Goal: Task Accomplishment & Management: Use online tool/utility

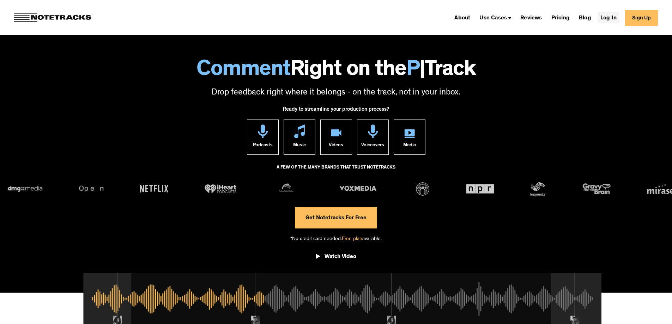
click at [617, 20] on link "Log In" at bounding box center [609, 17] width 22 height 11
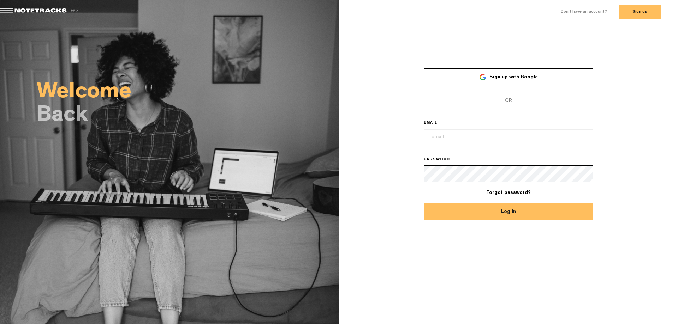
click at [535, 215] on button "Log In" at bounding box center [507, 212] width 169 height 17
click at [448, 133] on input "email" at bounding box center [507, 137] width 169 height 17
click at [488, 72] on link "Sign up with Google" at bounding box center [507, 76] width 169 height 17
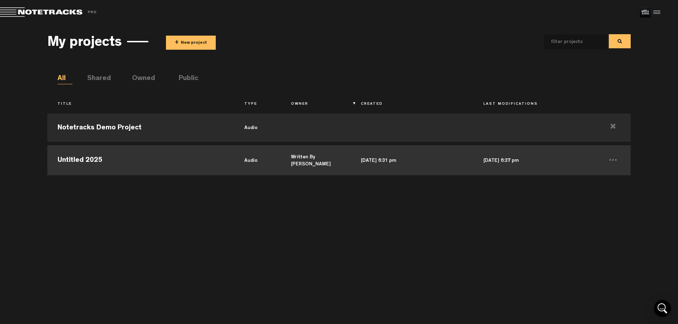
click at [129, 163] on td "Untitled 2025" at bounding box center [140, 160] width 186 height 32
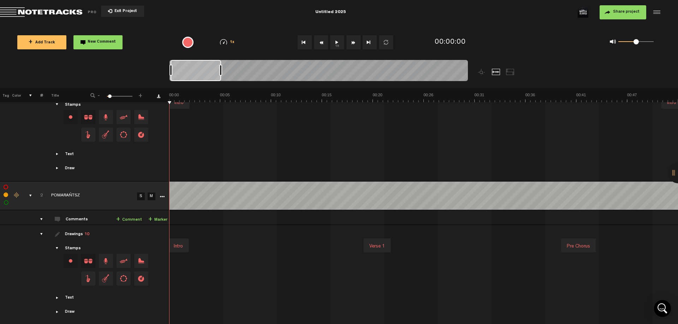
scroll to position [67, 0]
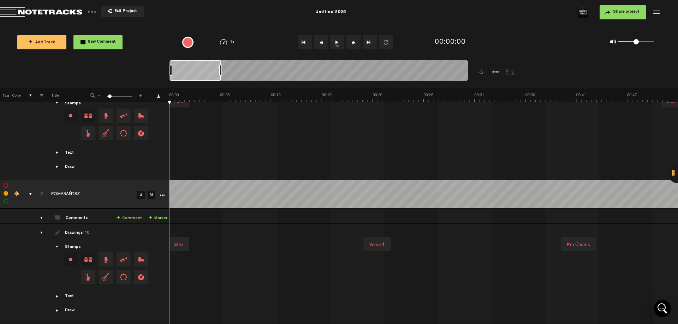
click at [31, 191] on div "comments, stamps & drawings" at bounding box center [27, 194] width 11 height 7
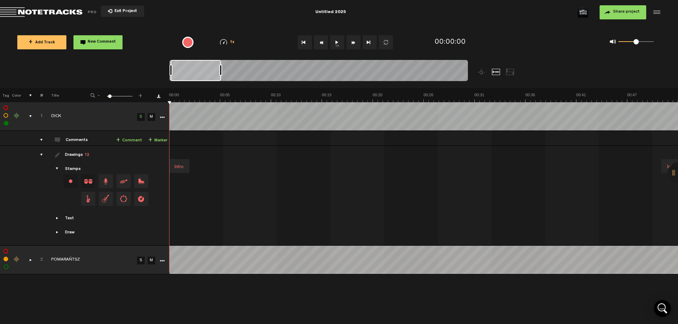
scroll to position [0, 0]
click at [29, 259] on div "comments, stamps & drawings" at bounding box center [27, 260] width 11 height 7
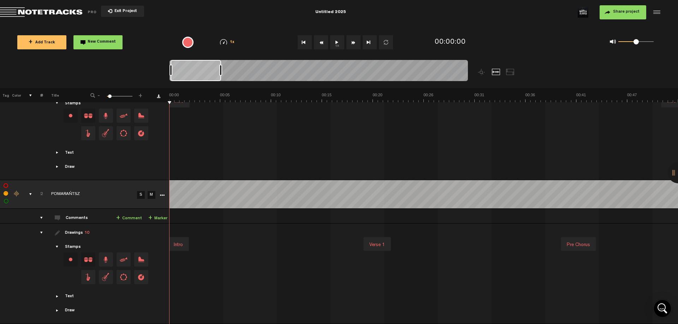
scroll to position [67, 0]
click at [72, 230] on div "Drawings 10" at bounding box center [77, 233] width 24 height 6
click at [61, 230] on div "Drawings 10" at bounding box center [106, 233] width 123 height 6
click at [58, 230] on span at bounding box center [58, 233] width 6 height 6
click at [38, 230] on div "drawings" at bounding box center [38, 232] width 11 height 7
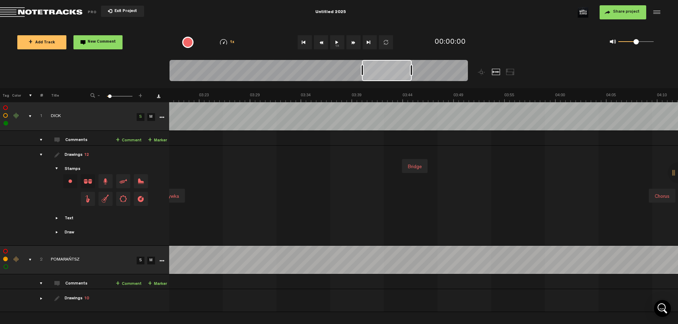
scroll to position [0, 1968]
drag, startPoint x: 201, startPoint y: 71, endPoint x: 393, endPoint y: 76, distance: 192.4
click at [393, 76] on div at bounding box center [388, 70] width 50 height 21
click at [31, 115] on div "comments, stamps & drawings" at bounding box center [27, 116] width 11 height 7
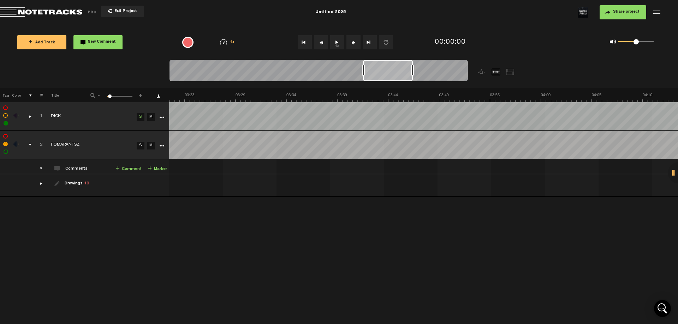
click at [40, 185] on div "drawings" at bounding box center [38, 183] width 11 height 7
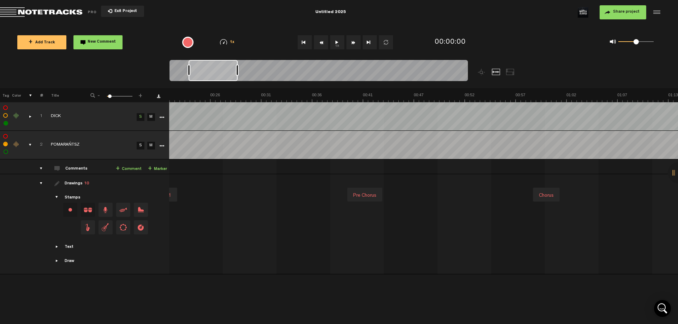
scroll to position [0, 0]
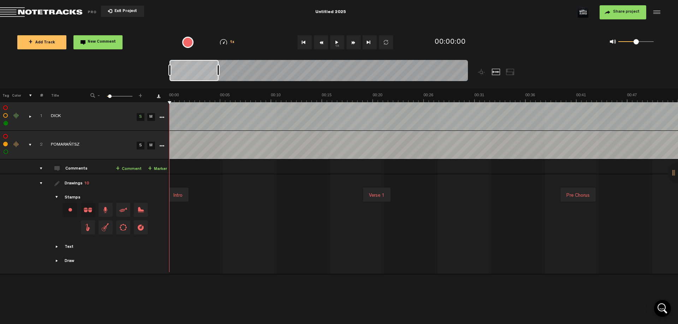
drag, startPoint x: 384, startPoint y: 74, endPoint x: 157, endPoint y: 101, distance: 228.1
click at [157, 25] on div "Loading... 100% + Add Track New Comment 1x 0.25x 0.5x 0.75x 1x 1.25x 1.5x 1.75x…" at bounding box center [339, 25] width 678 height 0
click at [40, 183] on div "drawings" at bounding box center [38, 183] width 11 height 7
